Goal: Information Seeking & Learning: Understand process/instructions

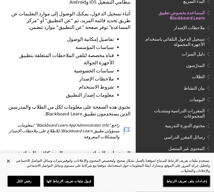
scroll to position [153, 0]
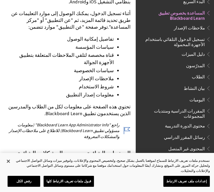
click at [207, 75] on span "Book outline for Blackboard App Help" at bounding box center [207, 76] width 5 height 7
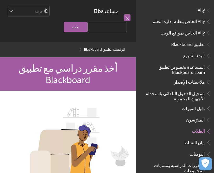
click at [208, 44] on span "Book outline for Blackboard App Help" at bounding box center [207, 43] width 5 height 7
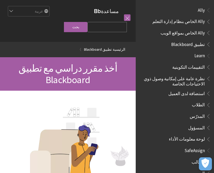
click at [193, 44] on span "تطبيق Blackboard" at bounding box center [188, 43] width 34 height 7
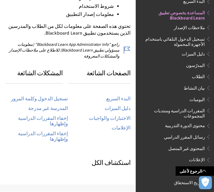
scroll to position [234, 0]
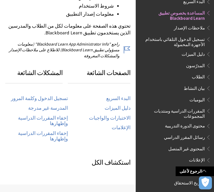
click at [123, 96] on link "البدء السريع" at bounding box center [118, 99] width 24 height 6
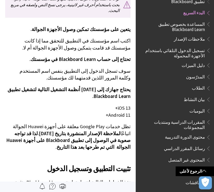
scroll to position [140, 0]
